Goal: Navigation & Orientation: Find specific page/section

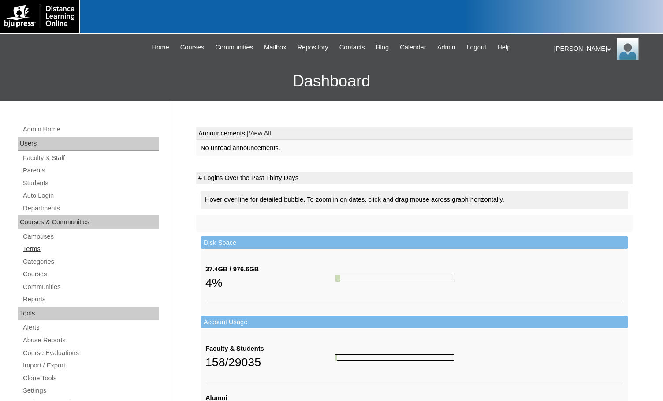
click at [51, 244] on link "Terms" at bounding box center [90, 248] width 137 height 11
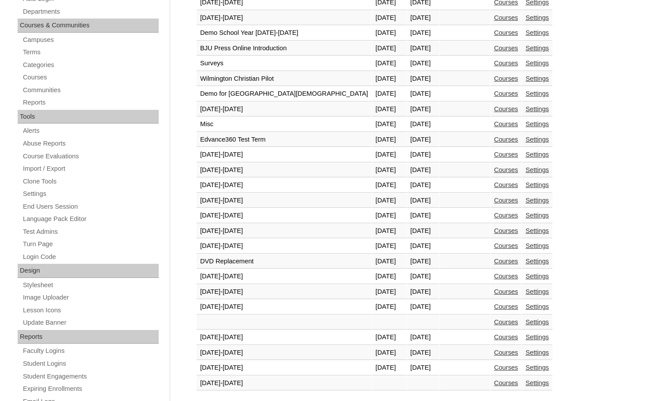
scroll to position [220, 0]
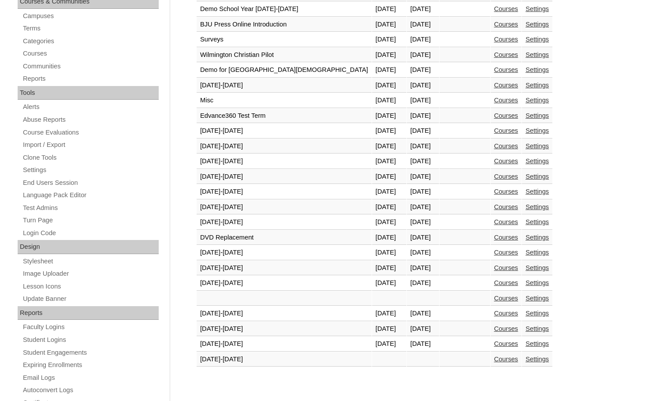
click at [494, 341] on link "Courses" at bounding box center [506, 343] width 24 height 7
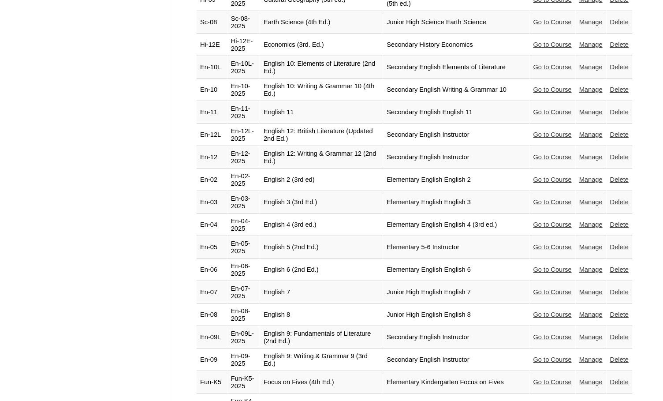
scroll to position [793, 0]
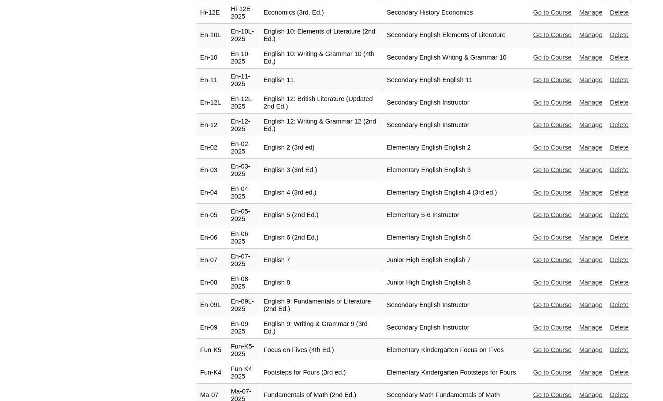
click at [533, 278] on link "Go to Course" at bounding box center [552, 281] width 38 height 7
